Goal: Task Accomplishment & Management: Use online tool/utility

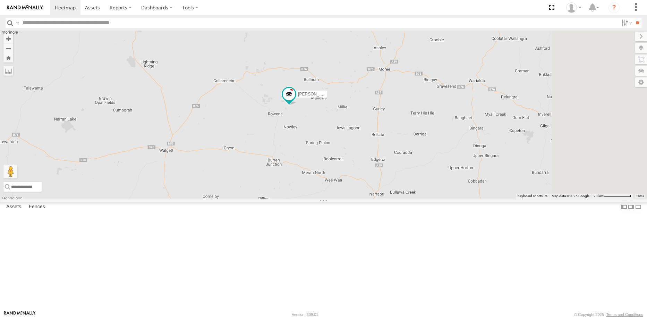
drag, startPoint x: 506, startPoint y: 95, endPoint x: 392, endPoint y: 179, distance: 141.7
click at [392, 179] on div "Russell Kerr Greedy UD Crew 2 (Cam) UD-Auger" at bounding box center [323, 115] width 647 height 168
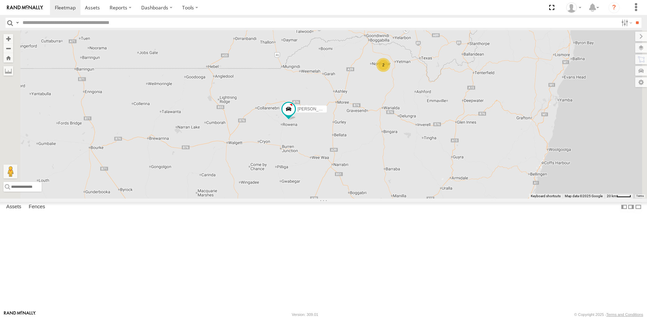
drag, startPoint x: 462, startPoint y: 137, endPoint x: 454, endPoint y: 163, distance: 27.2
click at [454, 164] on div "Russell Kerr Greedy UD Crew 2 (Cam) UD-Auger 2" at bounding box center [323, 115] width 647 height 168
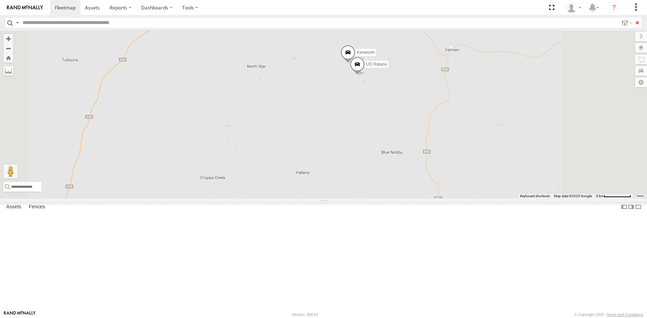
drag, startPoint x: 450, startPoint y: 160, endPoint x: 442, endPoint y: 187, distance: 27.4
click at [448, 198] on div "Russell Kerr Greedy UD Crew 2 (Cam) UD-Auger UD Ratana Kenworth" at bounding box center [323, 115] width 647 height 168
click at [353, 104] on span at bounding box center [345, 94] width 15 height 19
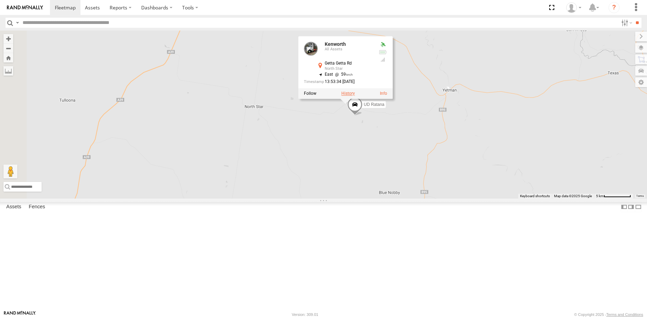
click at [355, 96] on label at bounding box center [348, 93] width 14 height 5
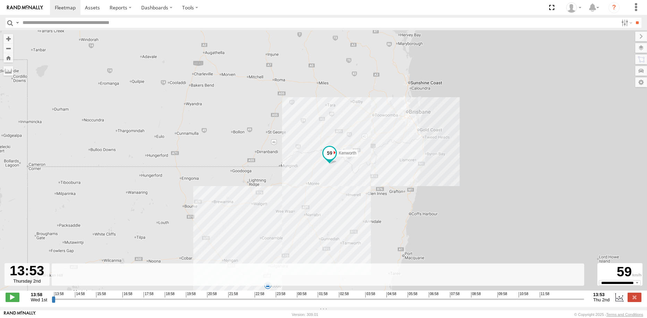
drag, startPoint x: 53, startPoint y: 304, endPoint x: 608, endPoint y: 289, distance: 555.3
type input "**********"
click at [584, 296] on input "range" at bounding box center [318, 299] width 533 height 7
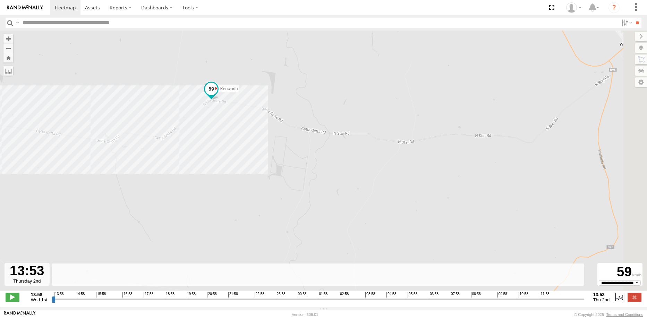
drag, startPoint x: 363, startPoint y: 188, endPoint x: 317, endPoint y: 152, distance: 57.3
click at [317, 152] on div "Kenworth 14:03 Wed 15:48 Wed 19:05 Wed 19:24 Wed" at bounding box center [323, 164] width 647 height 267
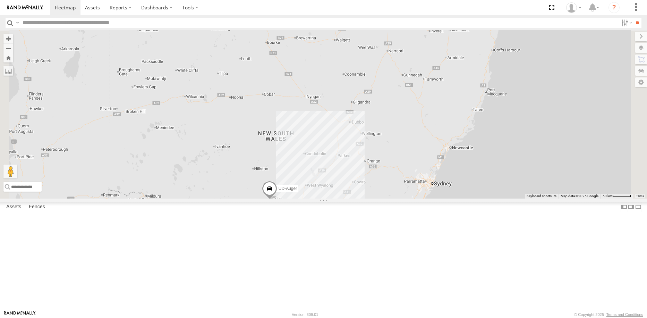
drag, startPoint x: 429, startPoint y: 238, endPoint x: 431, endPoint y: 216, distance: 21.2
click at [431, 198] on div "UD Crew 2 (Cam) UD-Auger [PERSON_NAME] Greedy 2" at bounding box center [323, 115] width 647 height 168
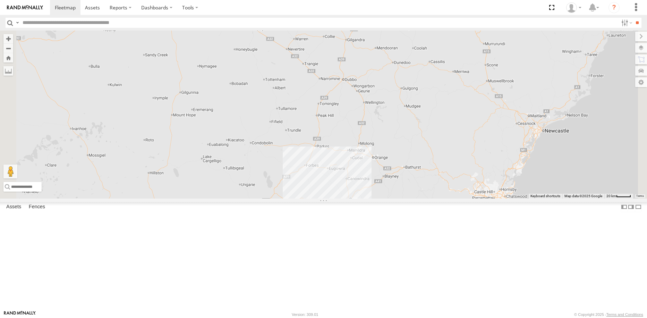
drag, startPoint x: 438, startPoint y: 199, endPoint x: 453, endPoint y: 154, distance: 47.2
click at [453, 154] on div "UD Crew 2 (Cam) UD-Auger [PERSON_NAME]" at bounding box center [323, 115] width 647 height 168
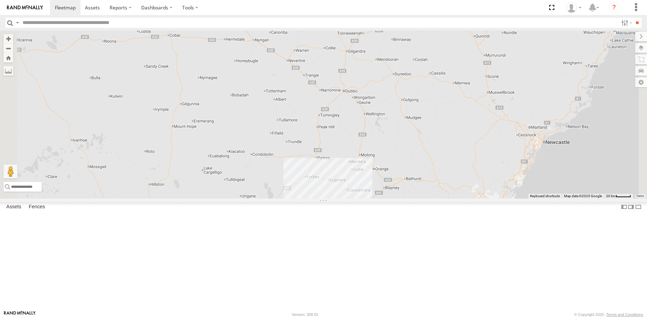
drag, startPoint x: 415, startPoint y: 176, endPoint x: 413, endPoint y: 200, distance: 24.7
click at [413, 198] on div "UD Crew 2 (Cam) UD-Auger [PERSON_NAME]" at bounding box center [323, 115] width 647 height 168
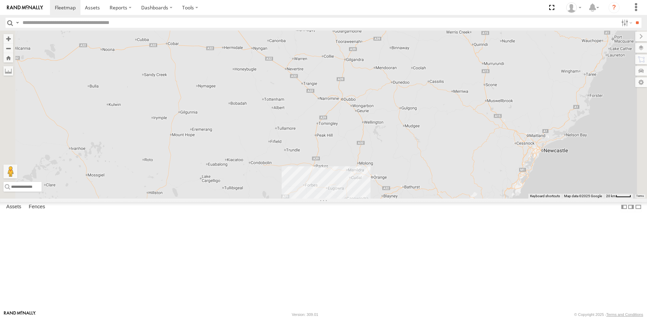
click at [0, 0] on div "Kenworth" at bounding box center [0, 0] width 0 height 0
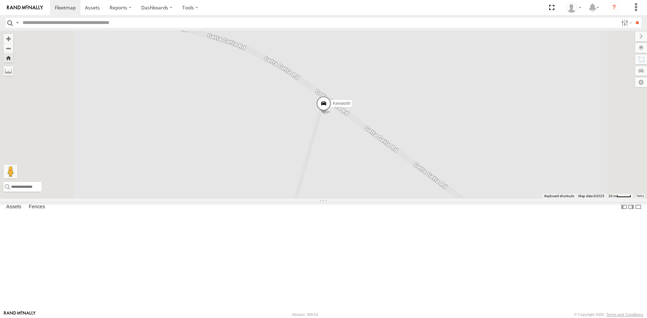
click at [331, 114] on span at bounding box center [323, 105] width 15 height 19
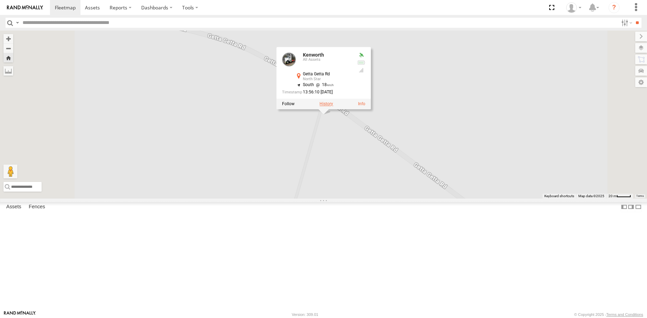
click at [333, 107] on label at bounding box center [327, 104] width 14 height 5
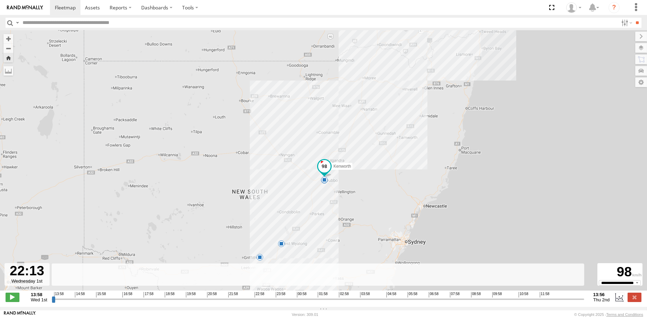
drag, startPoint x: 59, startPoint y: 302, endPoint x: 235, endPoint y: 305, distance: 176.3
type input "**********"
click at [235, 302] on input "range" at bounding box center [318, 299] width 533 height 7
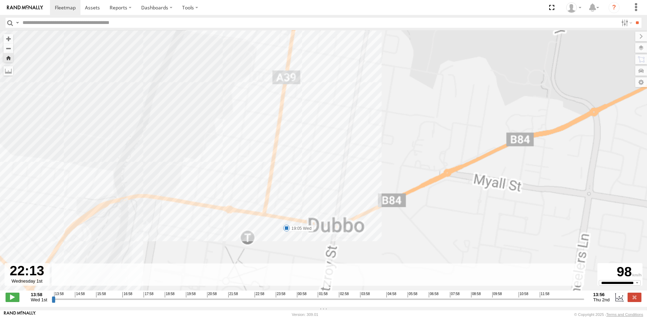
drag, startPoint x: 310, startPoint y: 112, endPoint x: 301, endPoint y: 196, distance: 84.5
click at [301, 195] on div "Kenworth 14:03 Wed 15:48 Wed 19:05 Wed 19:24 Wed" at bounding box center [323, 164] width 647 height 267
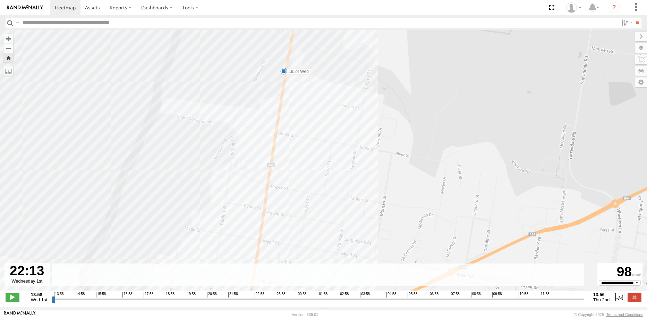
drag, startPoint x: 326, startPoint y: 117, endPoint x: 301, endPoint y: 142, distance: 35.3
click at [320, 160] on div "Kenworth 14:03 Wed 15:48 Wed 19:05 Wed 19:24 Wed" at bounding box center [323, 164] width 647 height 267
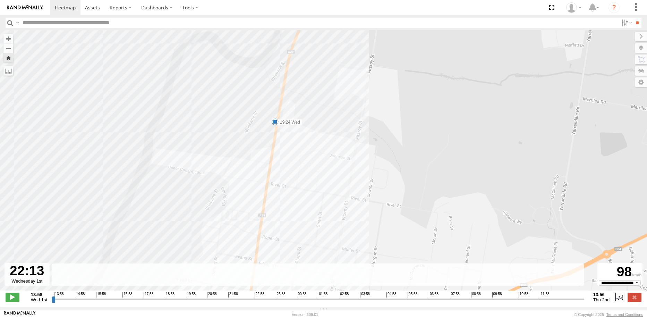
click at [277, 124] on span at bounding box center [275, 121] width 7 height 7
click at [416, 129] on div "Kenworth 14:03 Wed 15:48 Wed 19:05 Wed 19:24 Wed 19:24 [DATE] [GEOGRAPHIC_DATA]" at bounding box center [323, 164] width 647 height 267
